Goal: Find specific page/section: Find specific page/section

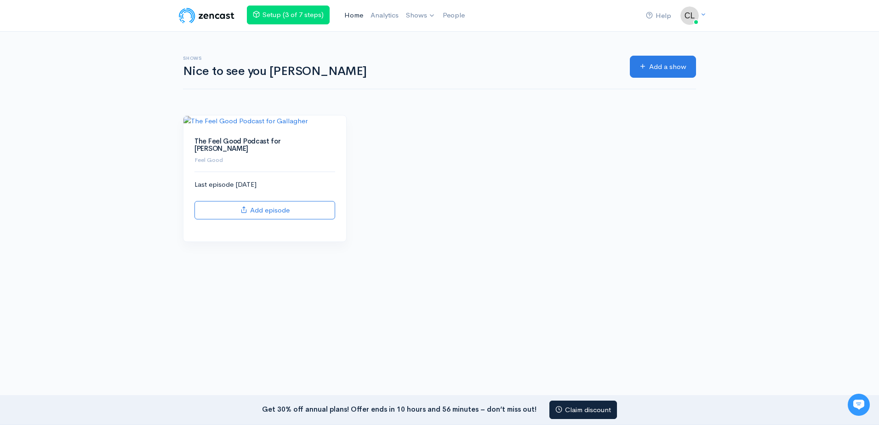
click at [360, 14] on link "Home" at bounding box center [354, 16] width 26 height 20
click at [277, 9] on link "Setup (3 of 7 steps)" at bounding box center [288, 15] width 83 height 19
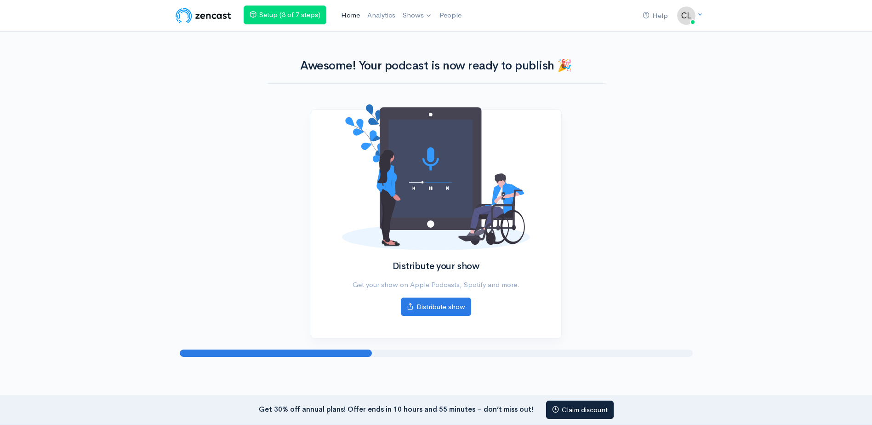
click at [350, 13] on link "Home" at bounding box center [350, 16] width 26 height 20
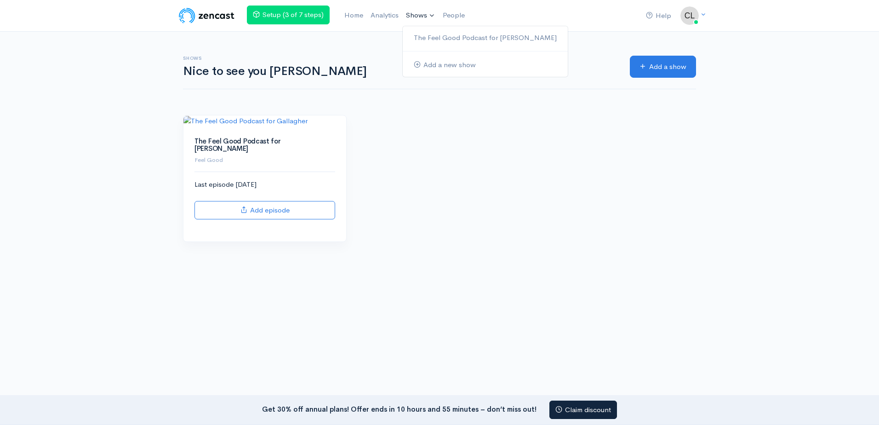
click at [412, 17] on link "Shows" at bounding box center [420, 16] width 37 height 20
click at [434, 13] on link "Shows" at bounding box center [420, 16] width 37 height 20
click at [442, 38] on link "The Feel Good Podcast for [PERSON_NAME]" at bounding box center [485, 38] width 165 height 16
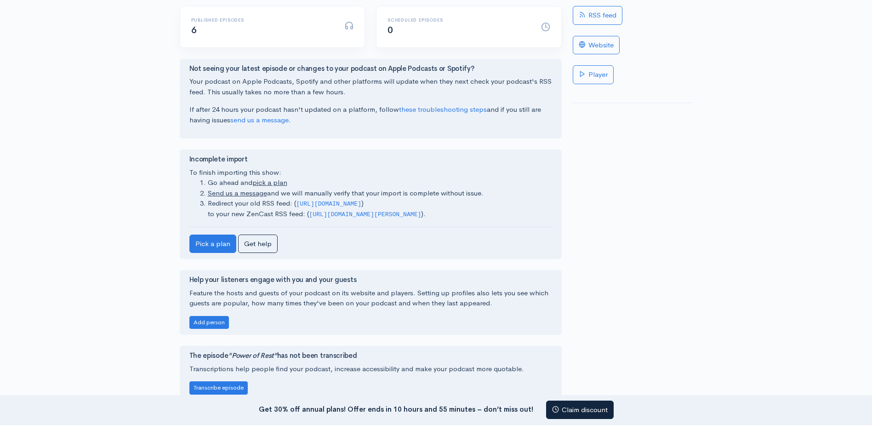
scroll to position [184, 0]
